Goal: Transaction & Acquisition: Purchase product/service

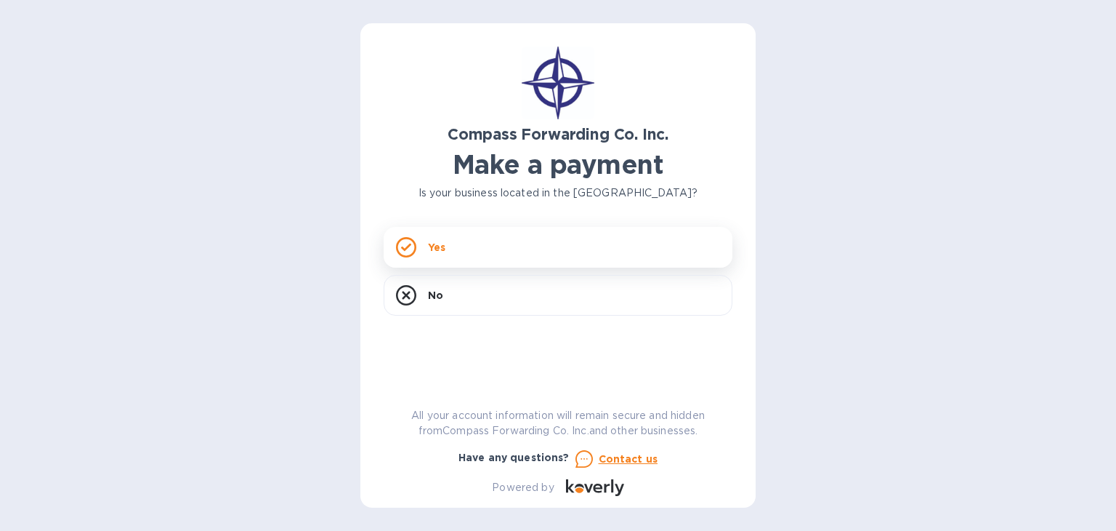
click at [443, 254] on p "Yes" at bounding box center [436, 247] width 17 height 15
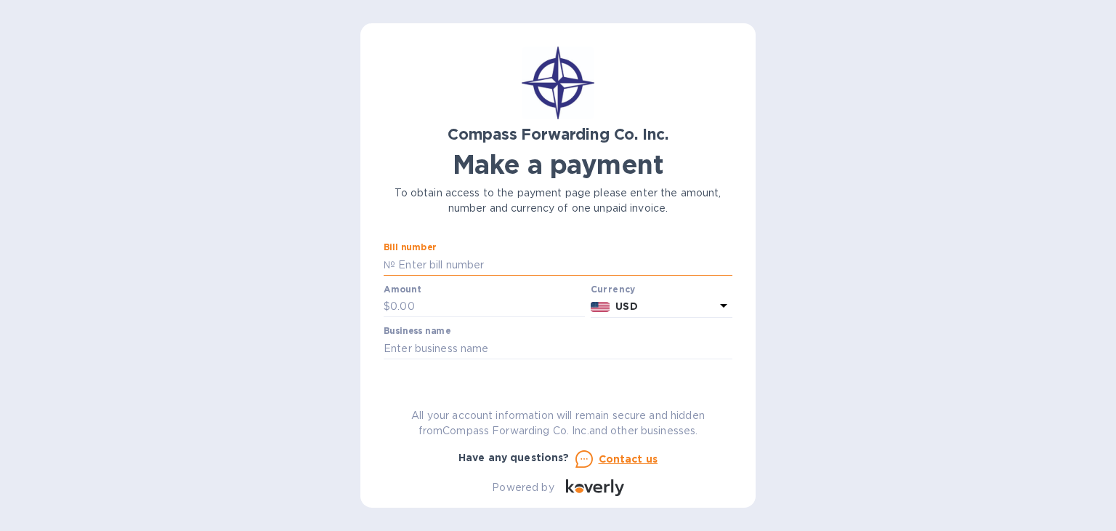
click at [435, 269] on input "text" at bounding box center [563, 265] width 337 height 22
paste input "BCOMSI00014196"
type input "BCOMSI00014196"
click at [430, 307] on input "text" at bounding box center [487, 307] width 195 height 22
click at [442, 307] on input "text" at bounding box center [487, 307] width 195 height 22
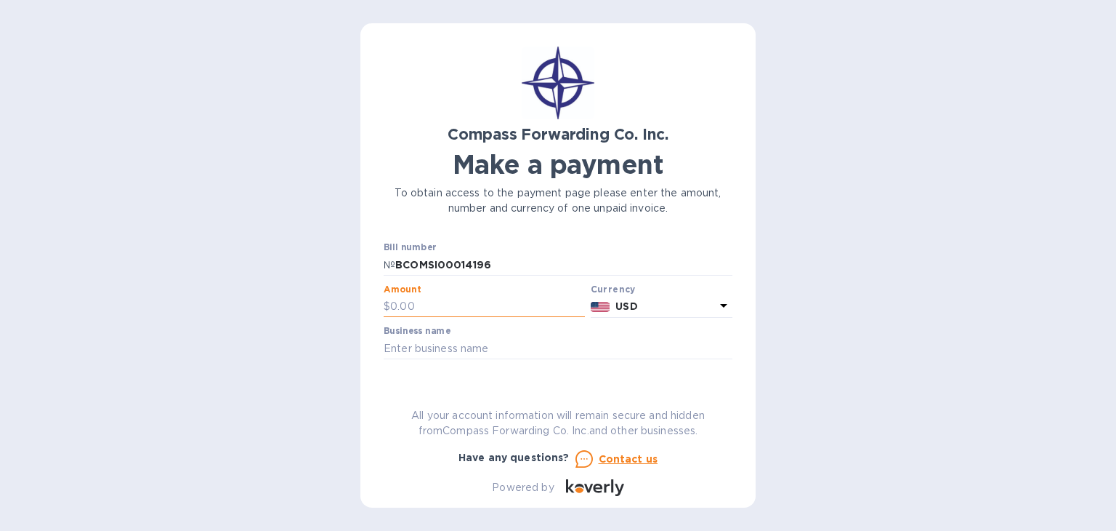
paste input "739.94"
type input "739.94"
click at [510, 351] on input "text" at bounding box center [558, 348] width 349 height 22
type input "Studio Quattro Design"
click at [731, 270] on div "Compass Forwarding Co. Inc. Make a payment To obtain access to the payment page…" at bounding box center [558, 265] width 395 height 484
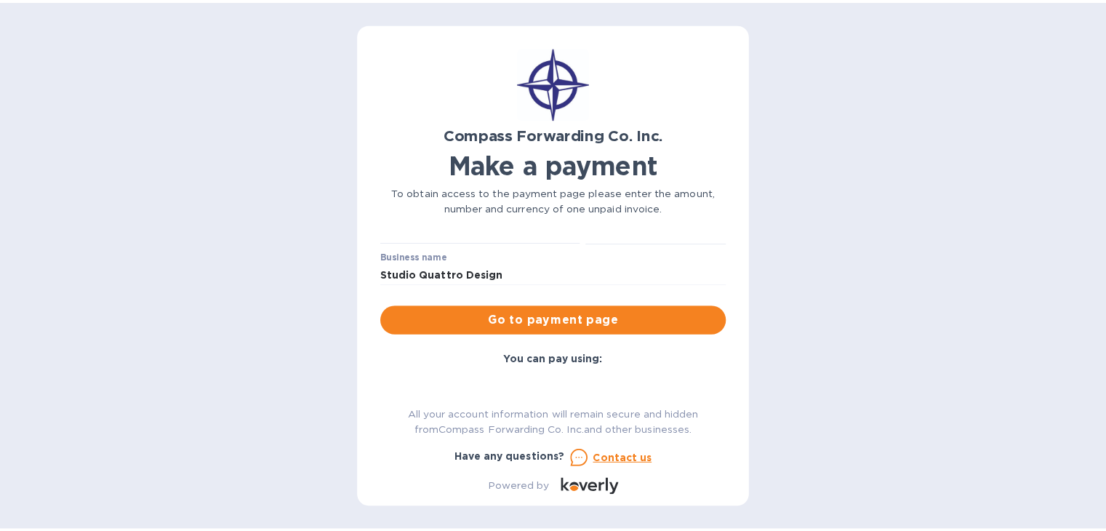
scroll to position [60, 0]
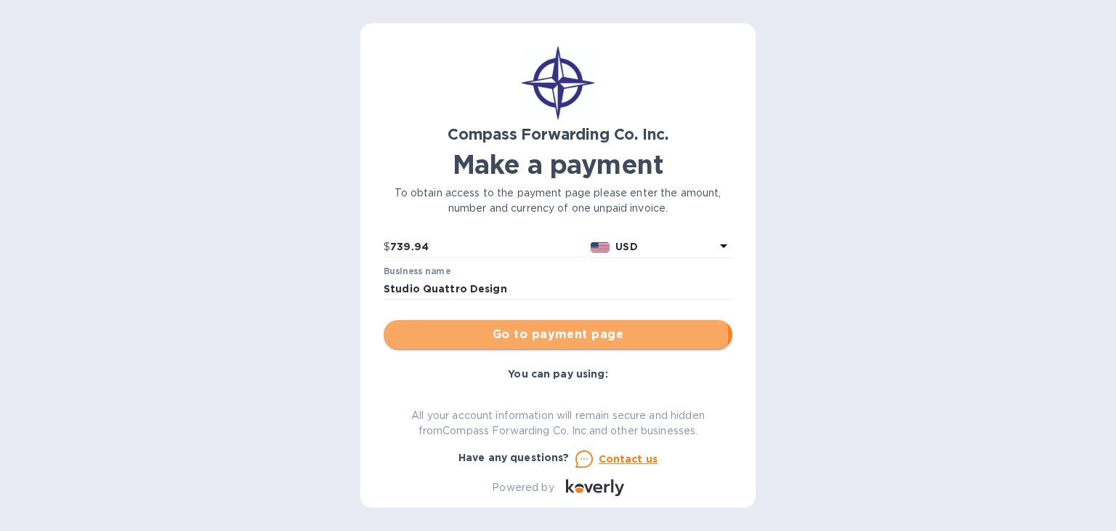
click at [536, 336] on span "Go to payment page" at bounding box center [558, 334] width 326 height 17
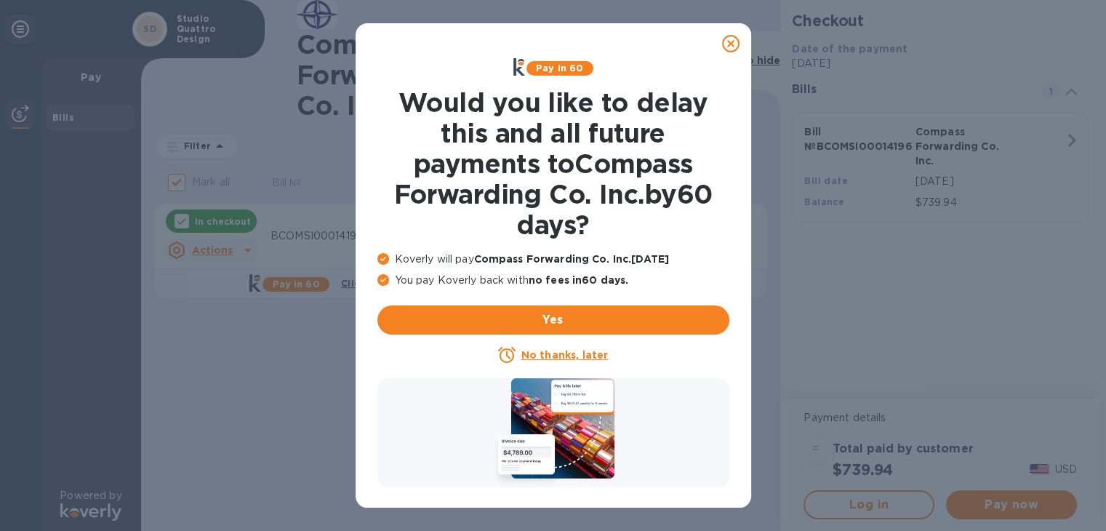
click at [545, 354] on u "No thanks, later" at bounding box center [564, 355] width 86 height 12
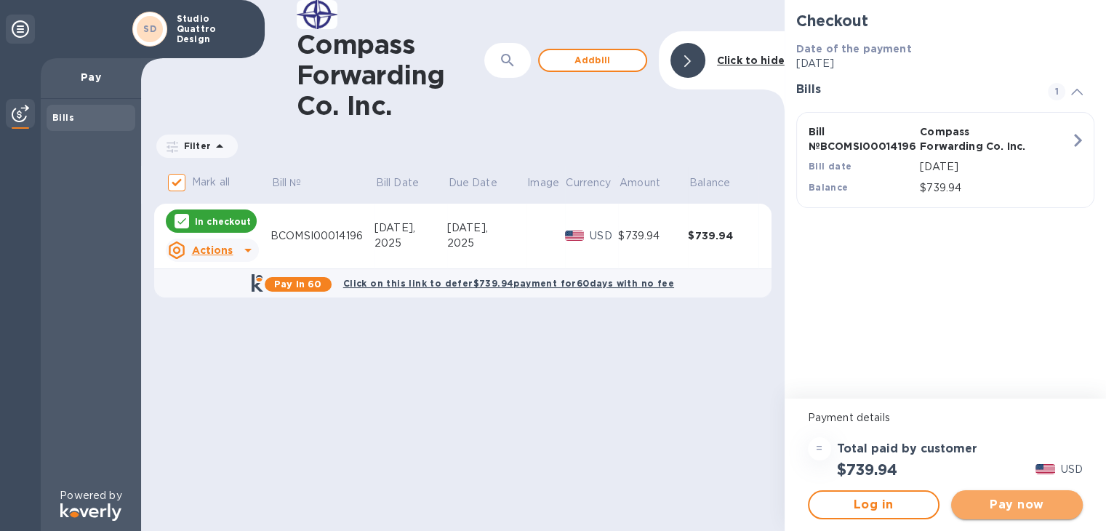
click at [1015, 507] on span "Pay now" at bounding box center [1016, 504] width 108 height 17
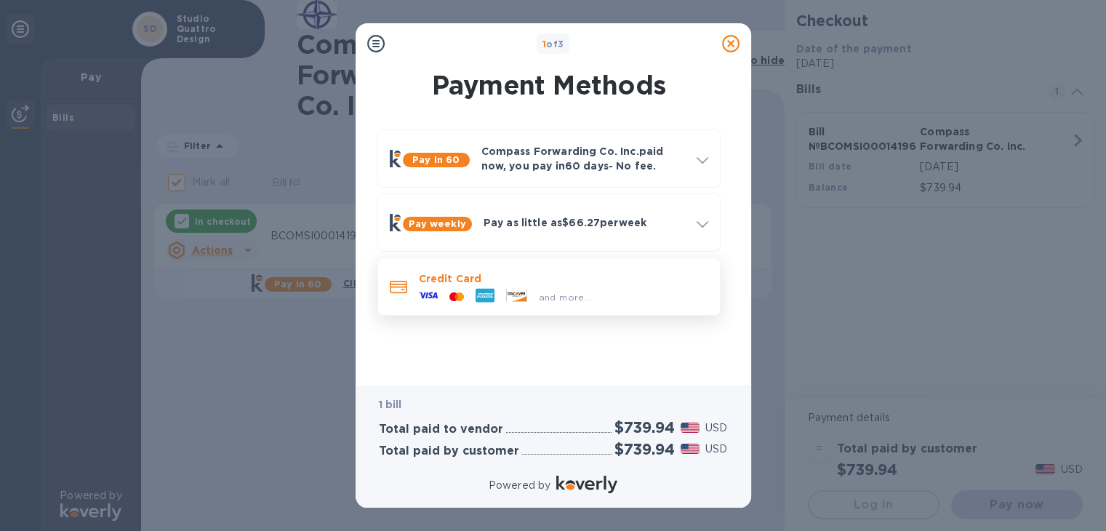
click at [573, 281] on p "Credit Card" at bounding box center [563, 278] width 289 height 15
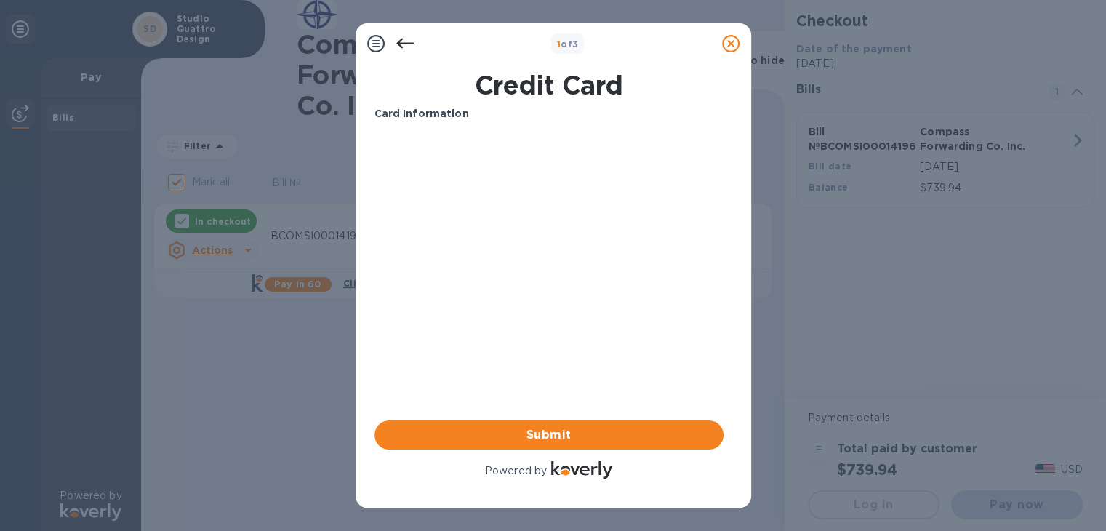
click at [430, 364] on div "Card Information Your browser does not support iframes Submit Powered by" at bounding box center [548, 293] width 349 height 375
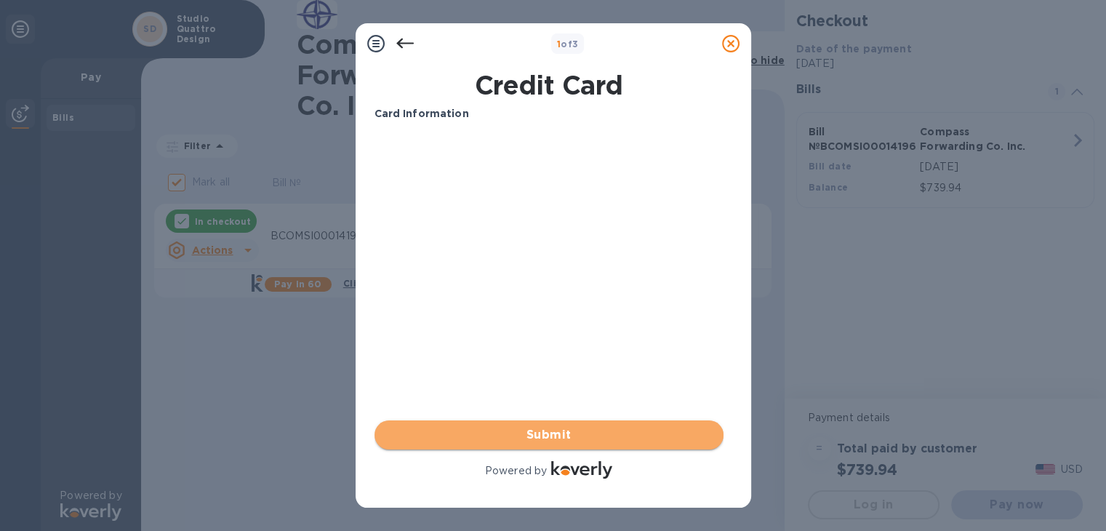
click at [576, 435] on span "Submit" at bounding box center [549, 434] width 326 height 17
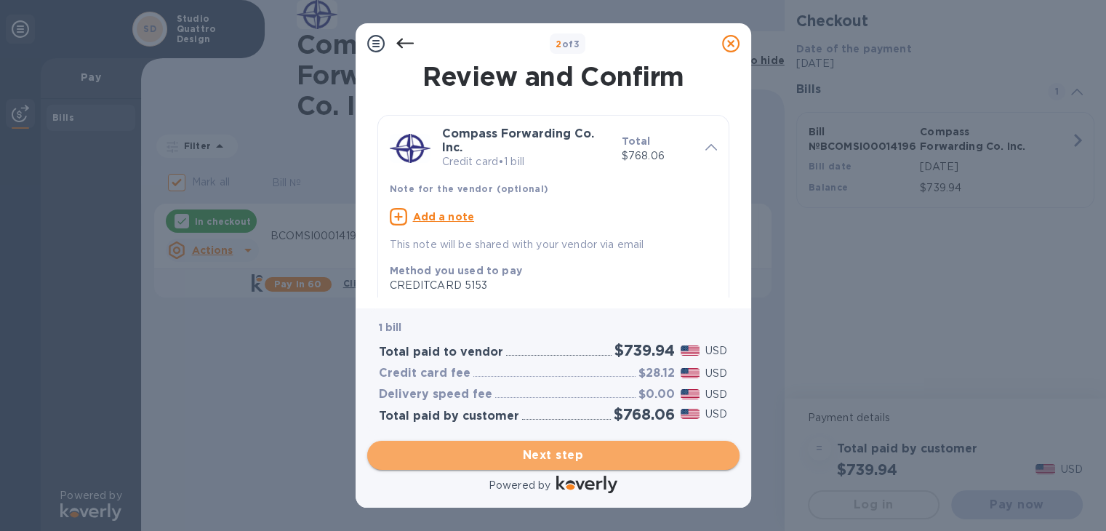
click at [574, 454] on span "Next step" at bounding box center [553, 454] width 349 height 17
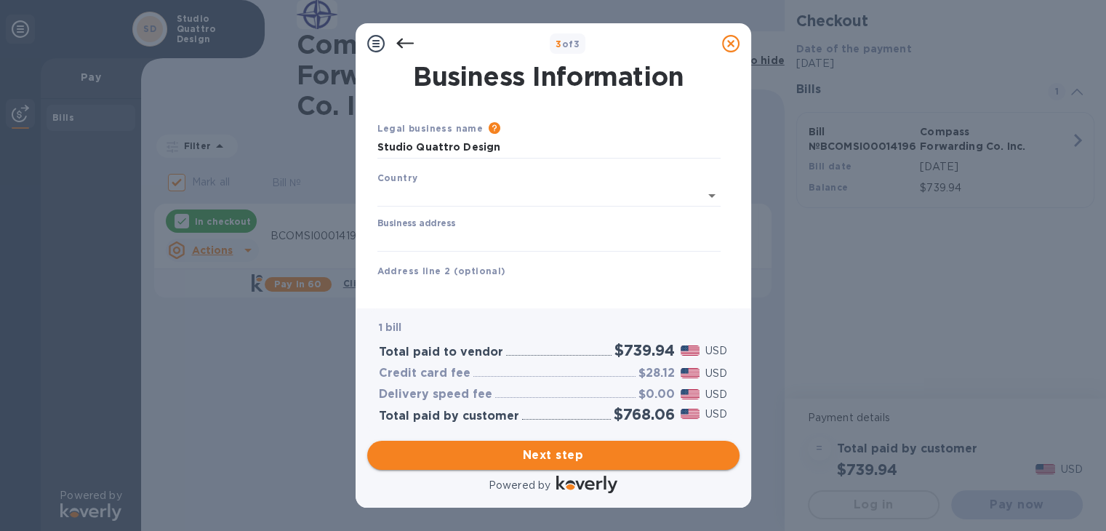
type input "[GEOGRAPHIC_DATA]"
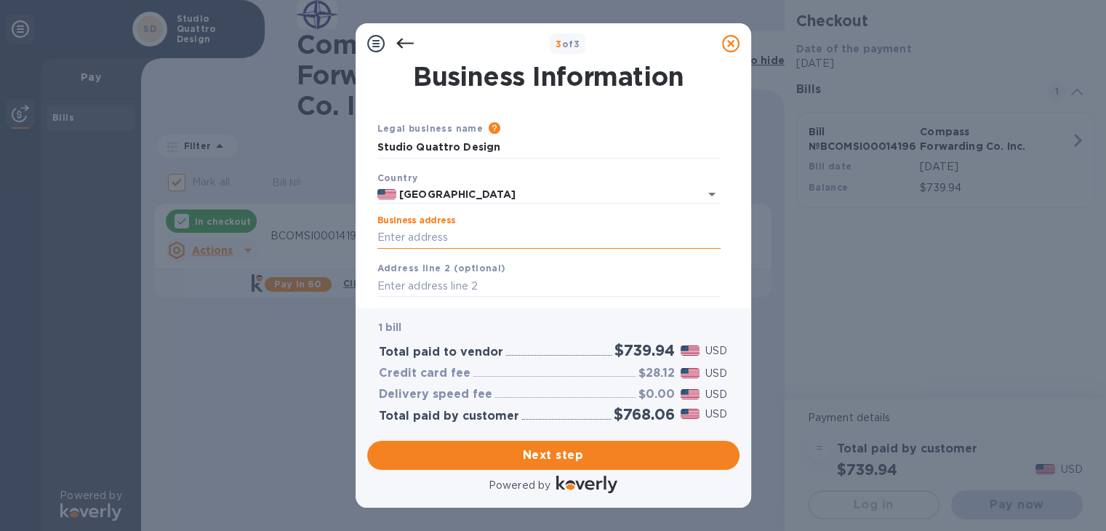
click at [474, 232] on input "Business address" at bounding box center [548, 238] width 343 height 22
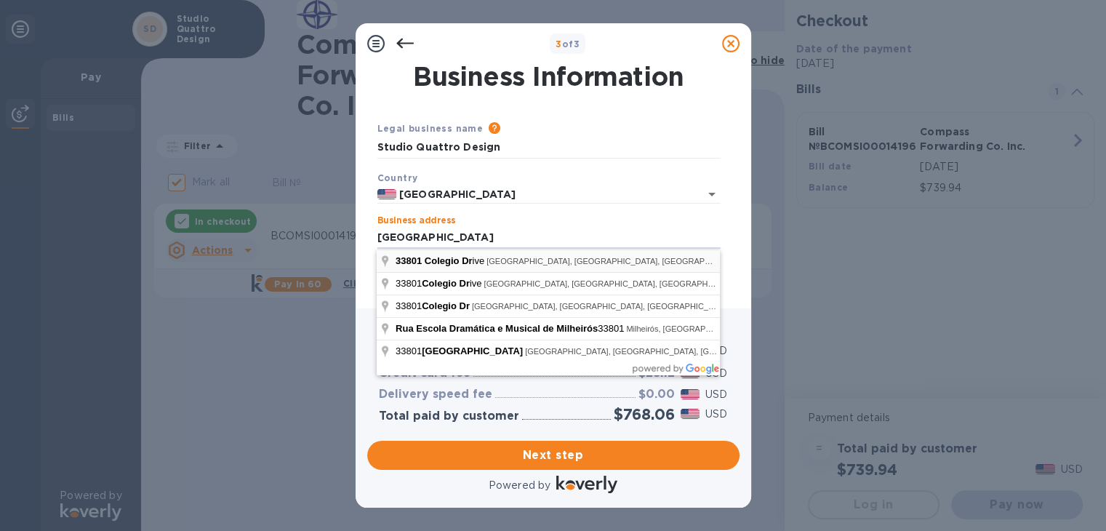
type input "[STREET_ADDRESS]"
type input "[PERSON_NAME] Point"
type input "CA"
type input "92629"
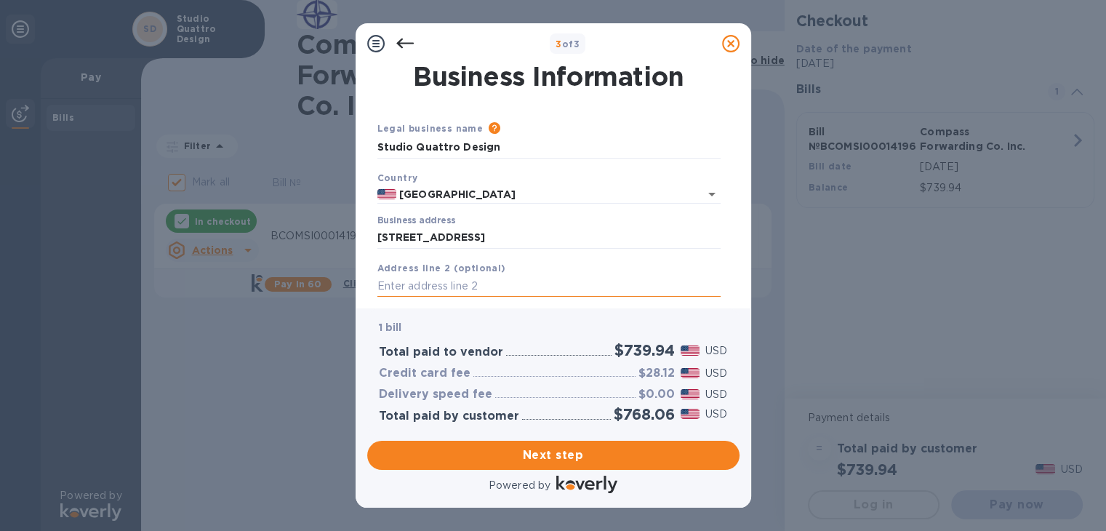
click at [504, 289] on input "text" at bounding box center [548, 286] width 343 height 22
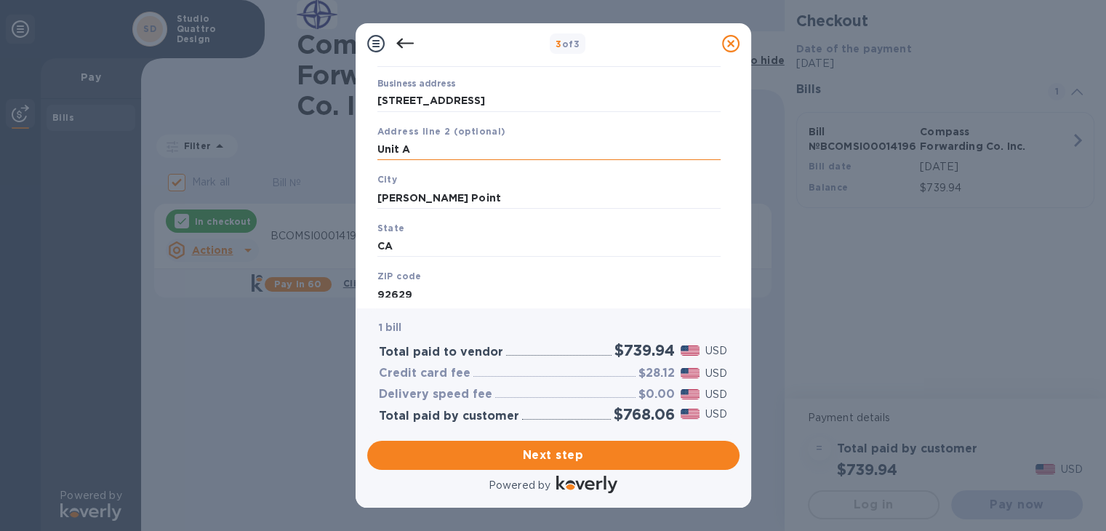
scroll to position [182, 0]
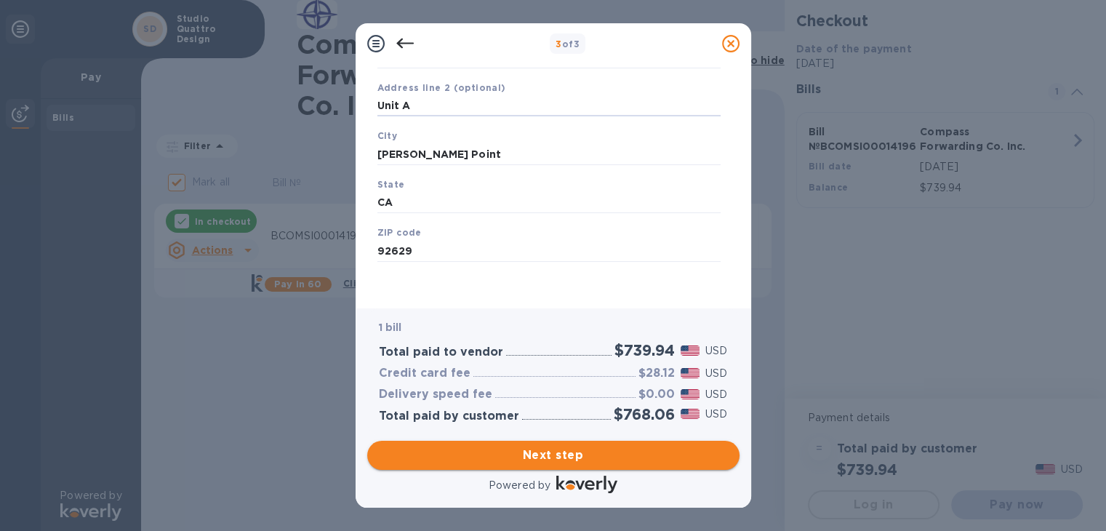
type input "Unit A"
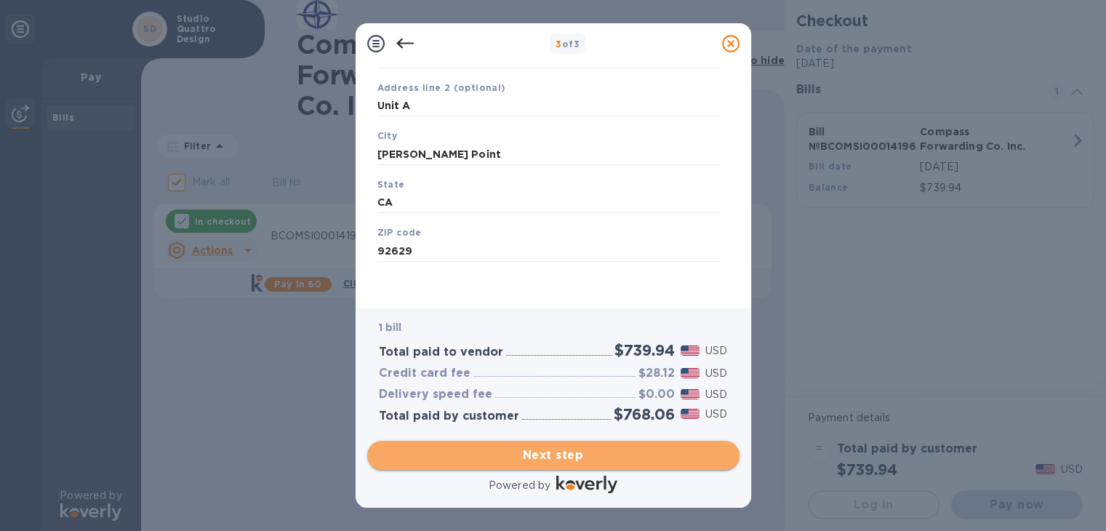
click at [573, 461] on span "Next step" at bounding box center [553, 454] width 349 height 17
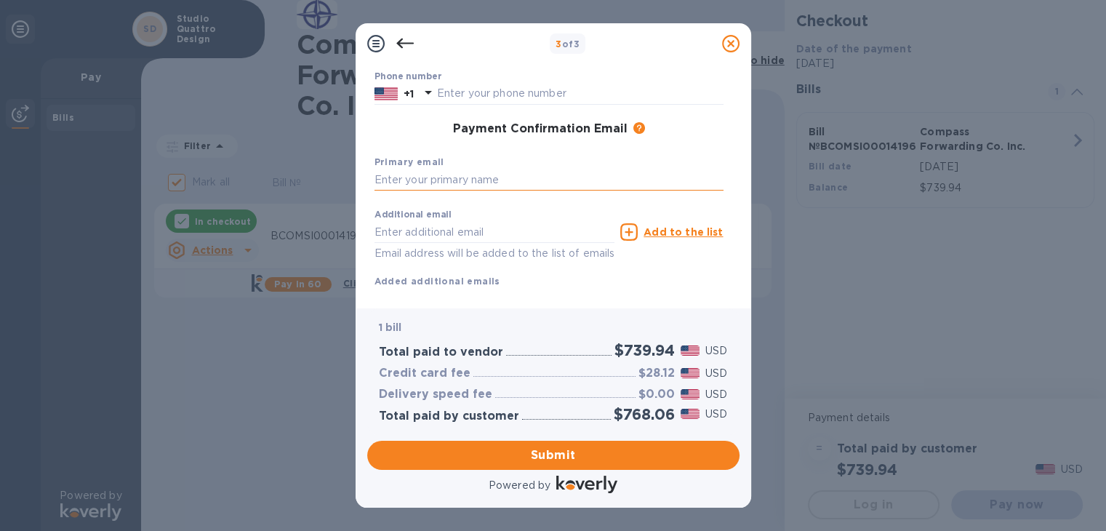
click at [473, 178] on input "text" at bounding box center [548, 180] width 349 height 22
type input "[PERSON_NAME][EMAIL_ADDRESS][DOMAIN_NAME]"
click at [432, 234] on input "text" at bounding box center [494, 232] width 241 height 22
type input "[EMAIL_ADDRESS][DOMAIN_NAME]"
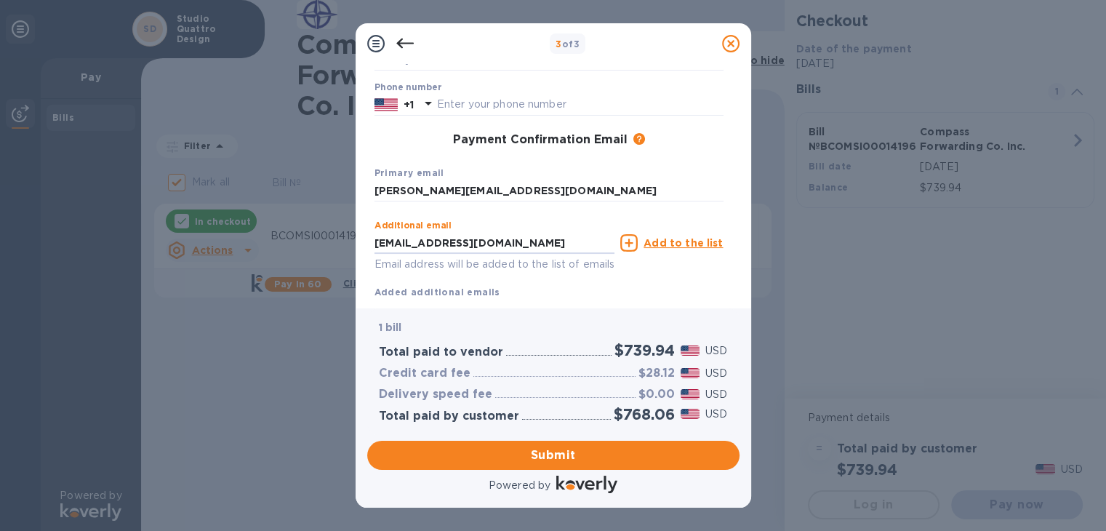
scroll to position [166, 0]
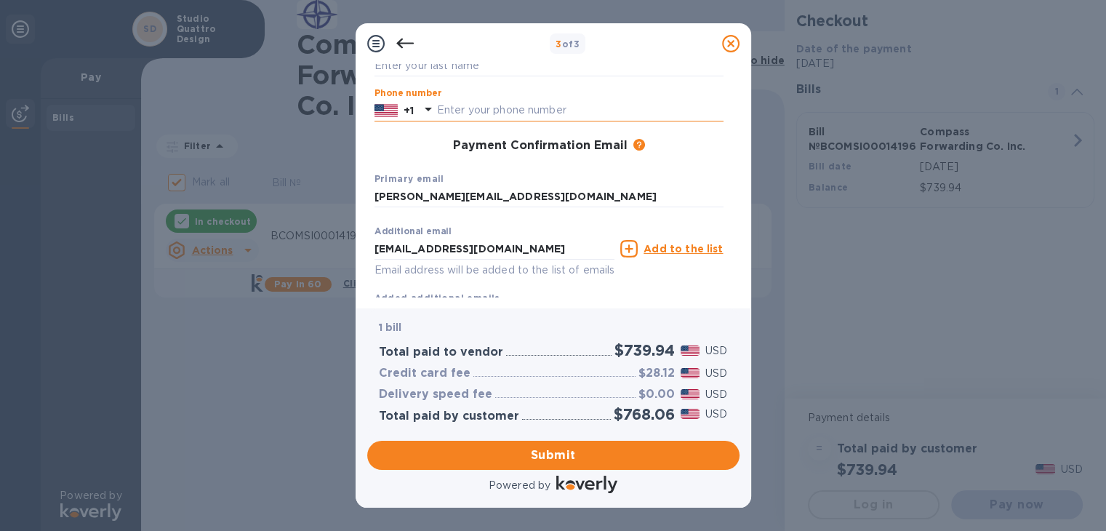
click at [471, 108] on input "text" at bounding box center [580, 111] width 286 height 22
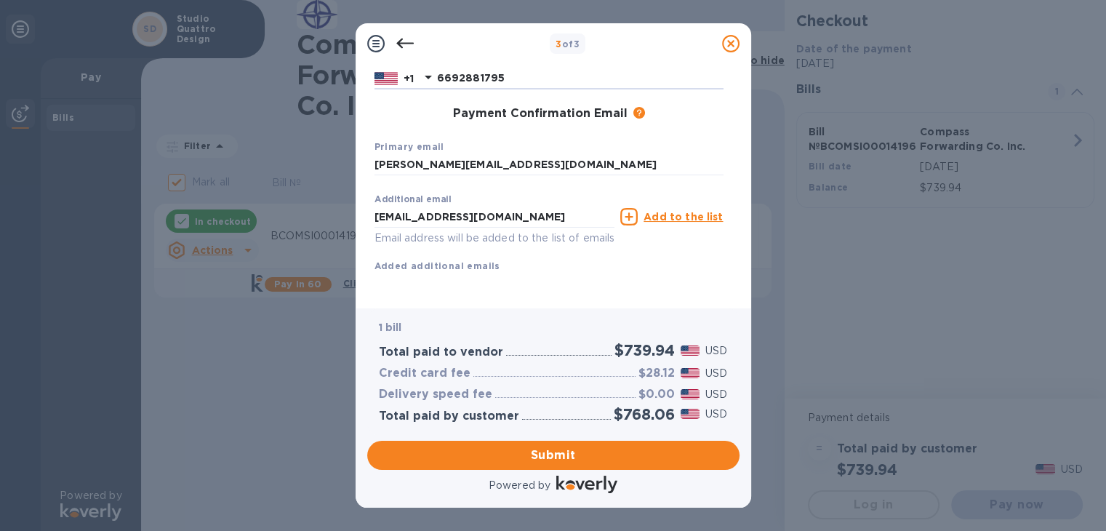
scroll to position [0, 0]
type input "6692881795"
click at [553, 458] on span "Submit" at bounding box center [553, 454] width 349 height 17
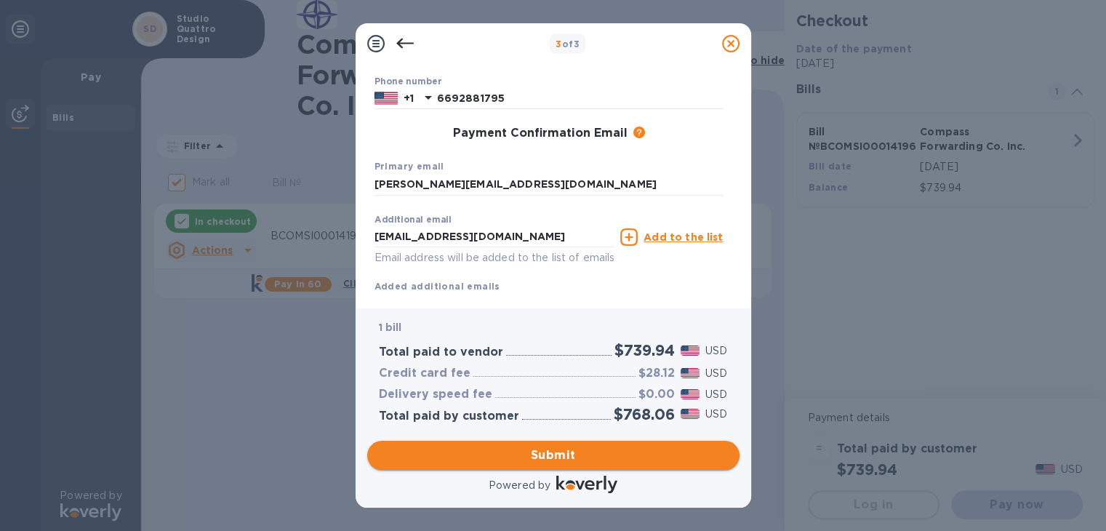
scroll to position [254, 0]
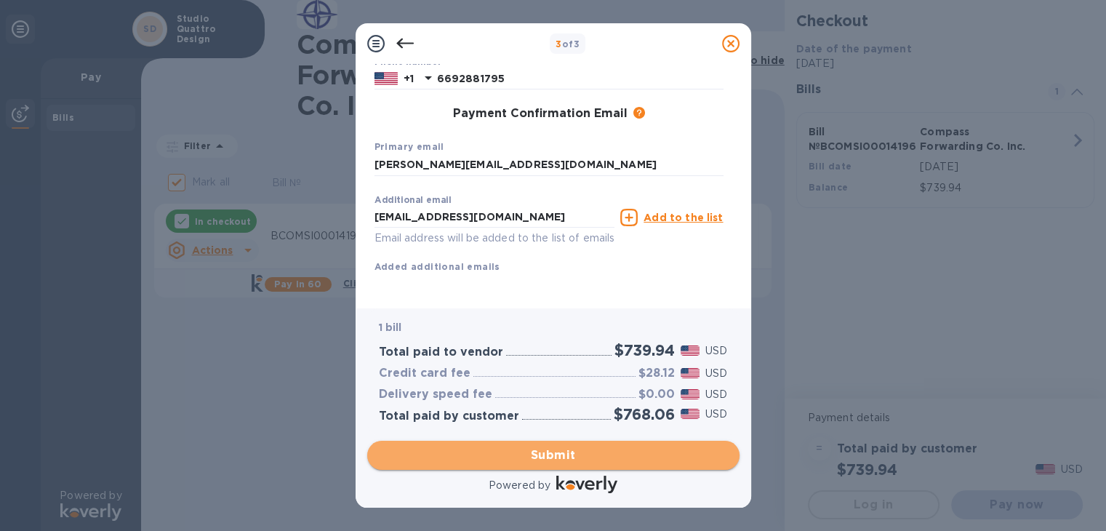
click at [553, 458] on span "Submit" at bounding box center [553, 454] width 349 height 17
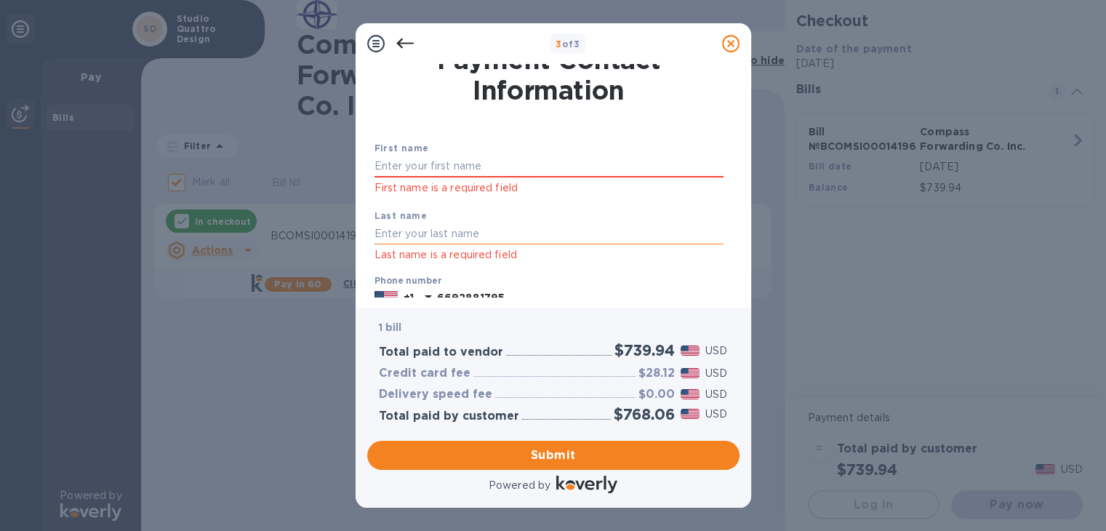
scroll to position [0, 0]
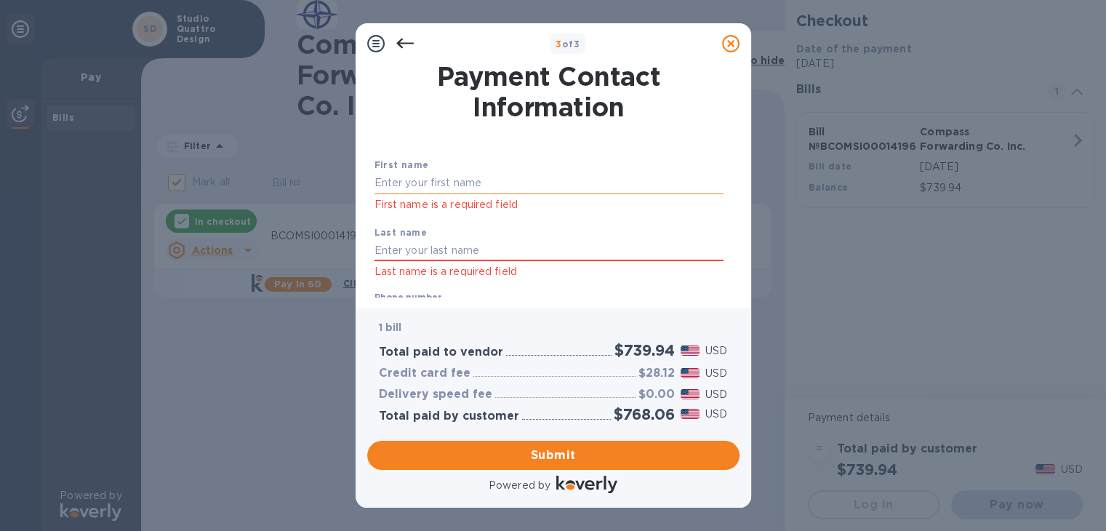
click at [552, 190] on input "text" at bounding box center [548, 183] width 349 height 22
type input "Daria"
click at [483, 251] on input "text" at bounding box center [548, 251] width 349 height 22
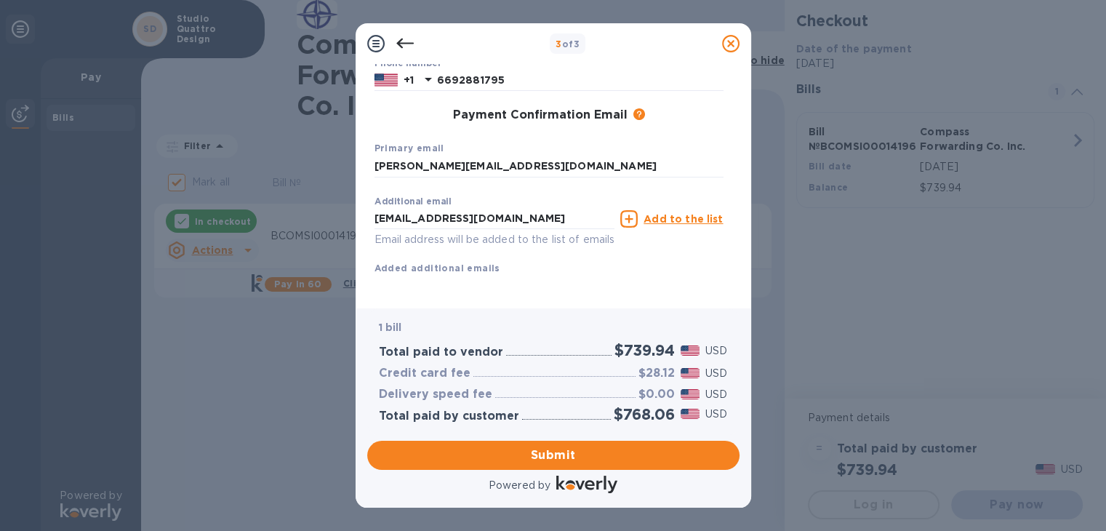
scroll to position [235, 0]
type input "Nikishina"
click at [557, 448] on span "Submit" at bounding box center [553, 454] width 349 height 17
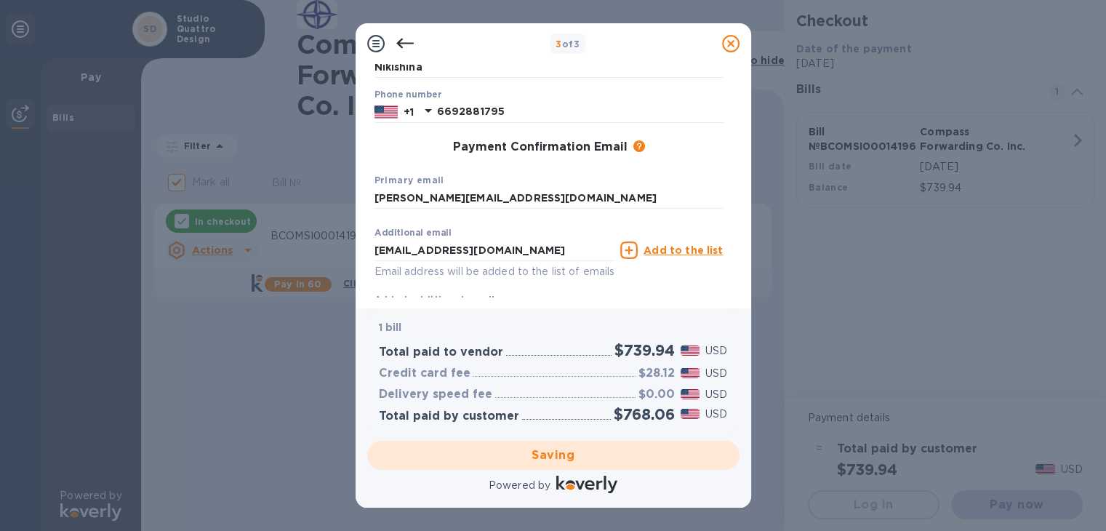
scroll to position [167, 0]
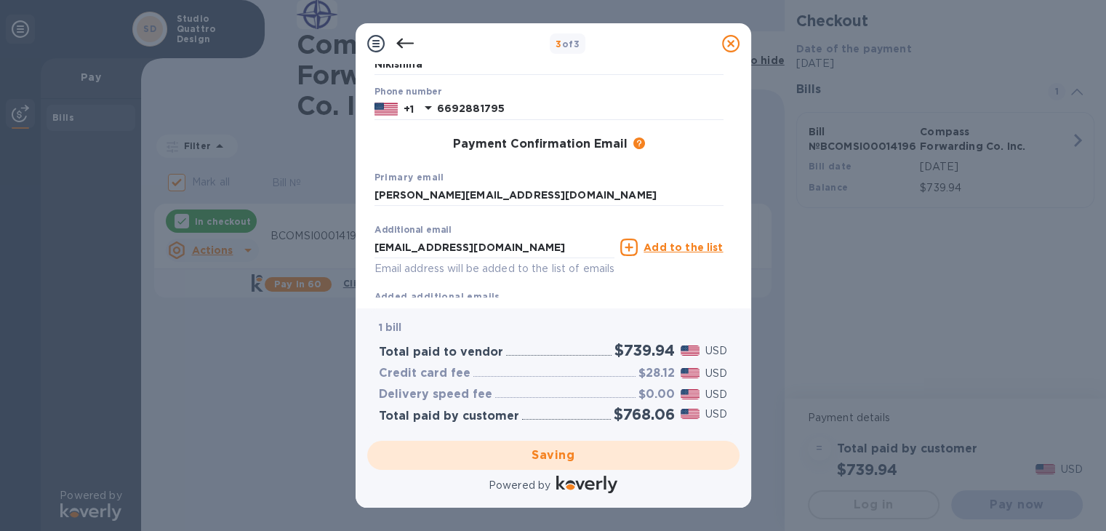
checkbox input "false"
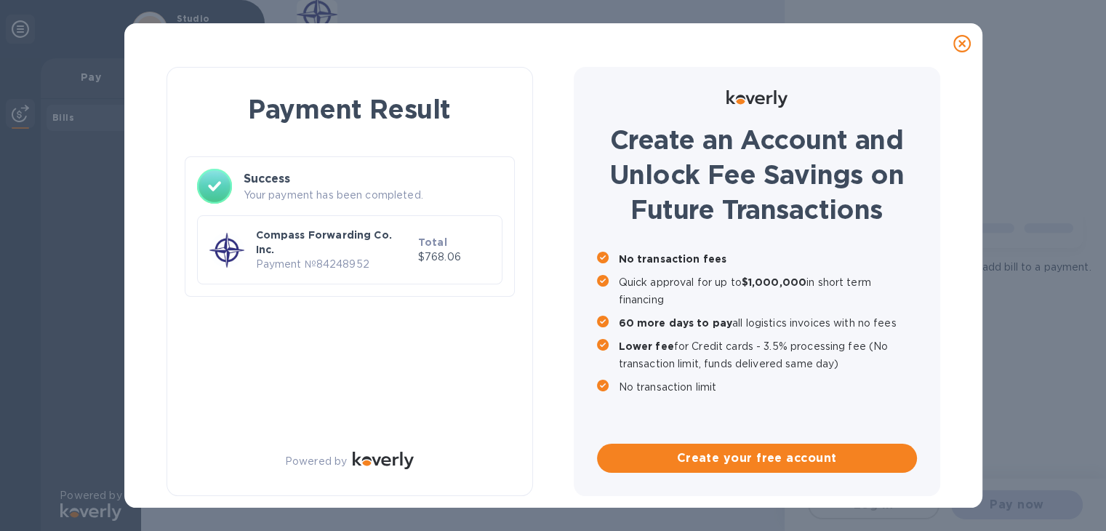
scroll to position [0, 0]
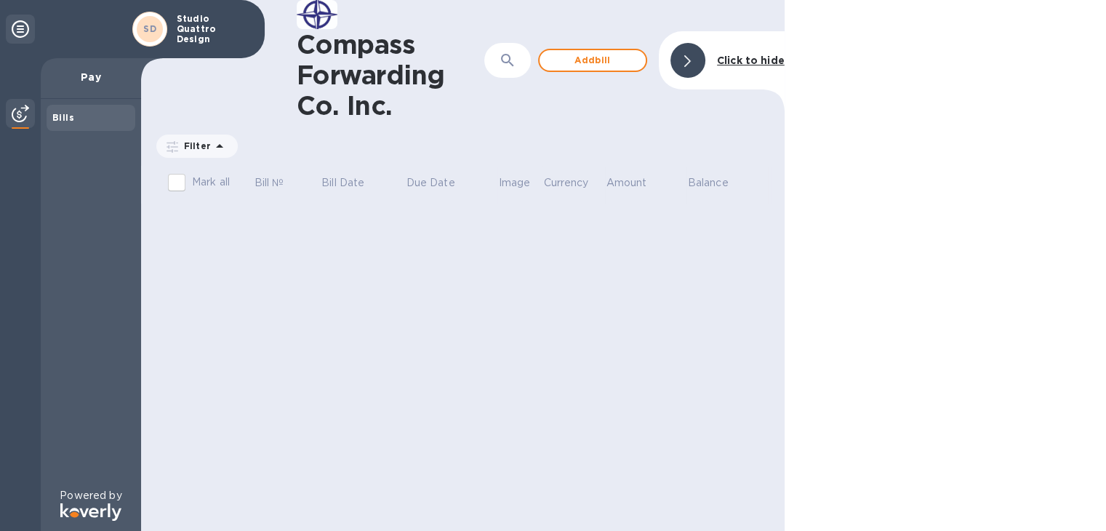
click at [397, 382] on div "Compass Forwarding Co. Inc. ​ Add [PERSON_NAME] to hide Filter Amount Mark all …" at bounding box center [462, 265] width 643 height 531
click at [142, 31] on div "SD" at bounding box center [150, 29] width 26 height 26
click at [352, 52] on h1 "Compass Forwarding Co. Inc." at bounding box center [391, 75] width 188 height 92
click at [745, 63] on b "Click to hide" at bounding box center [751, 61] width 68 height 12
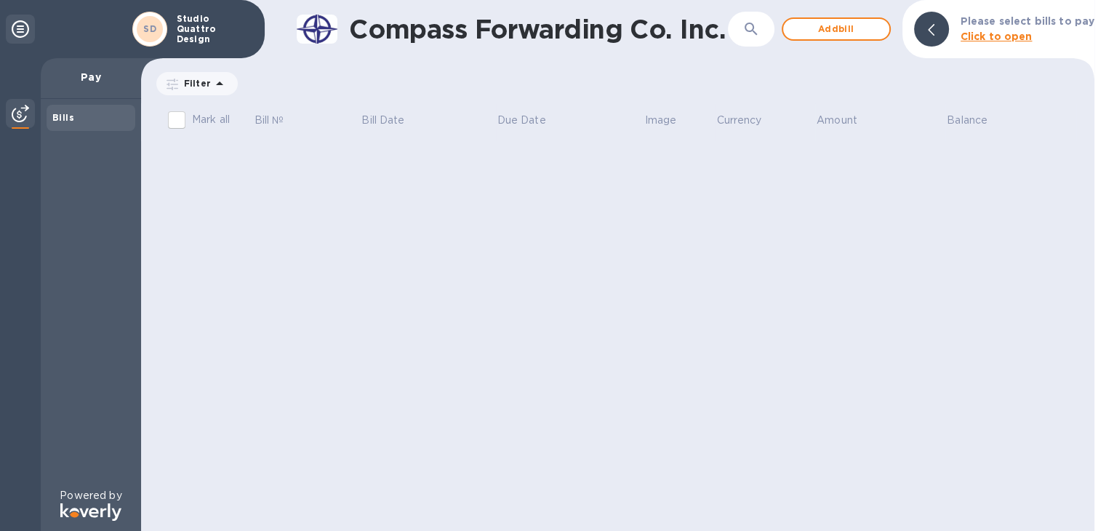
click at [57, 116] on b "Bills" at bounding box center [63, 117] width 22 height 11
click at [26, 121] on div at bounding box center [20, 115] width 29 height 32
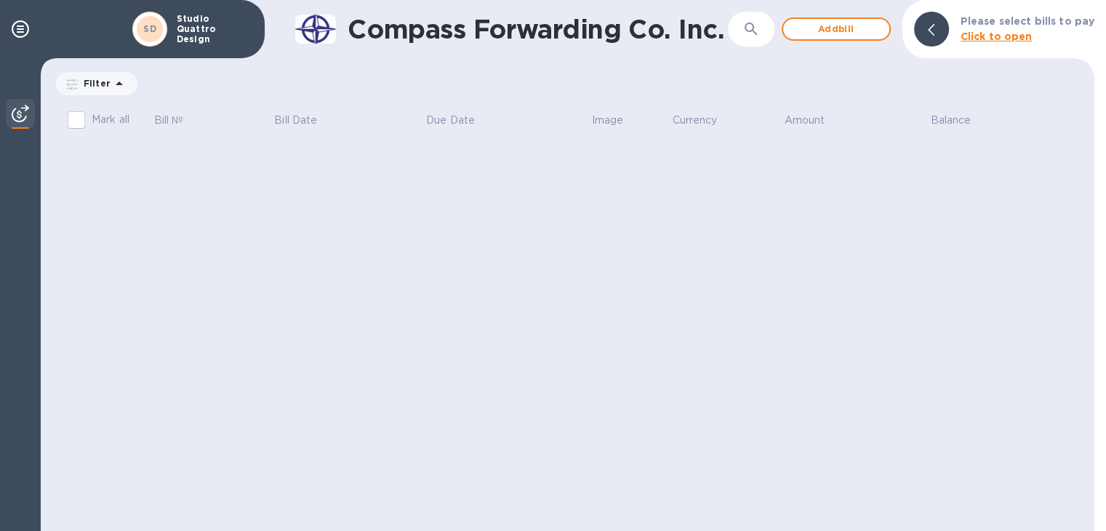
click at [26, 121] on div at bounding box center [20, 115] width 29 height 32
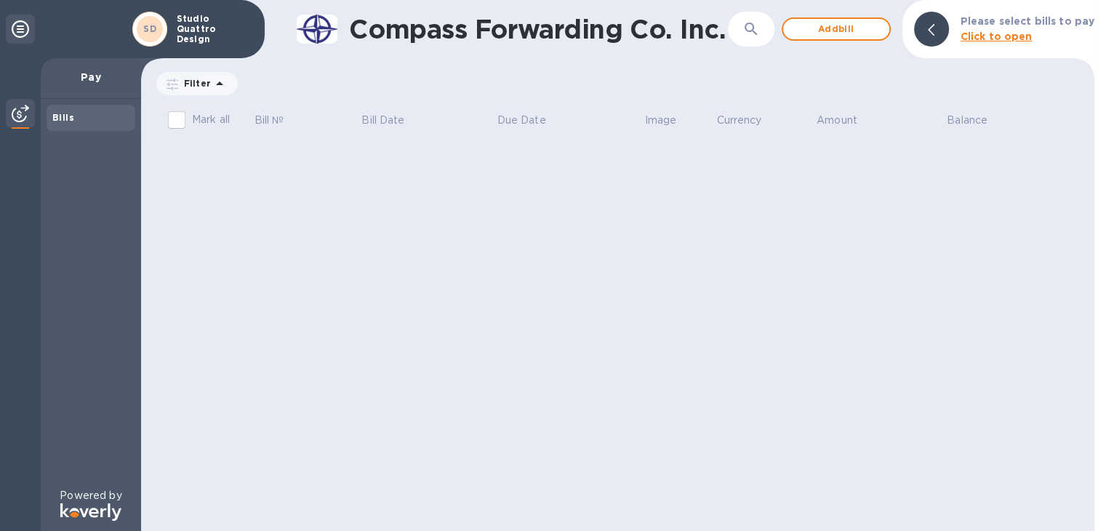
click at [80, 77] on p "Pay" at bounding box center [90, 77] width 77 height 15
click at [140, 28] on div "SD" at bounding box center [150, 29] width 26 height 26
click at [21, 33] on icon at bounding box center [20, 28] width 17 height 17
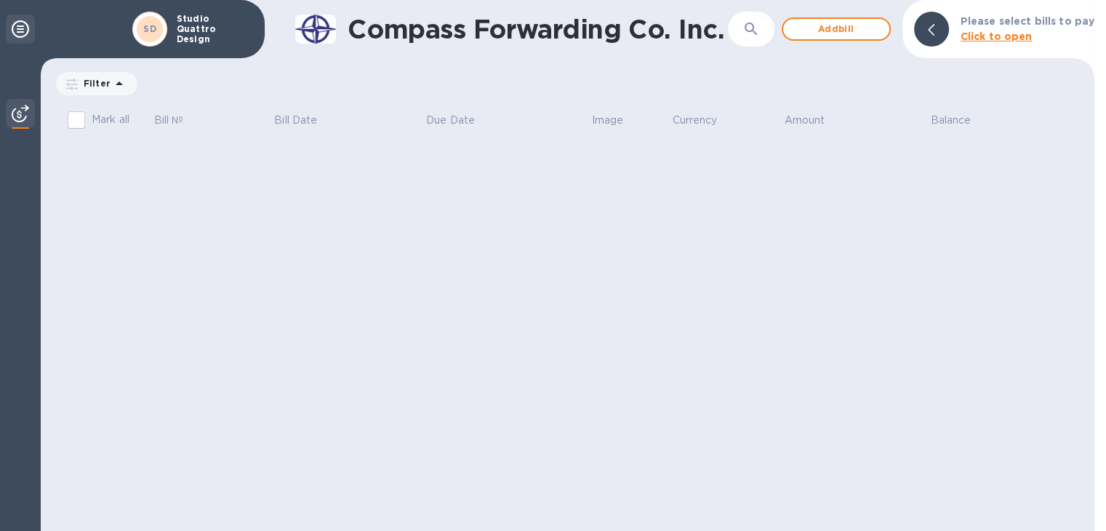
click at [22, 37] on div at bounding box center [20, 29] width 29 height 29
